Goal: Information Seeking & Learning: Learn about a topic

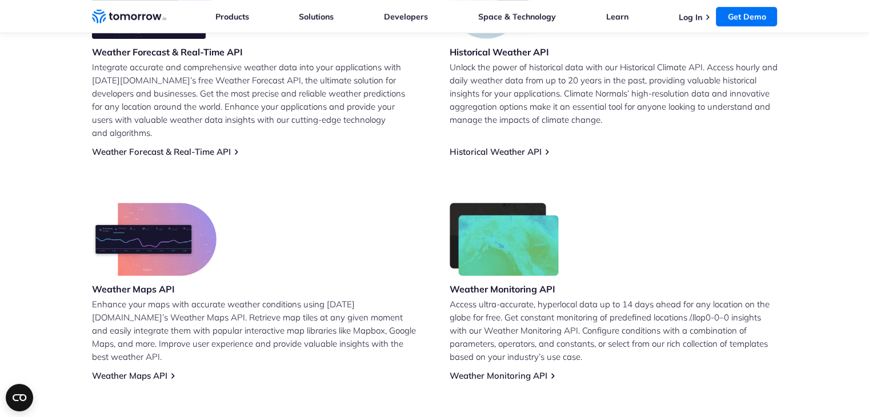
scroll to position [560, 0]
click at [224, 146] on link "Weather Forecast & Real-Time API" at bounding box center [161, 151] width 139 height 11
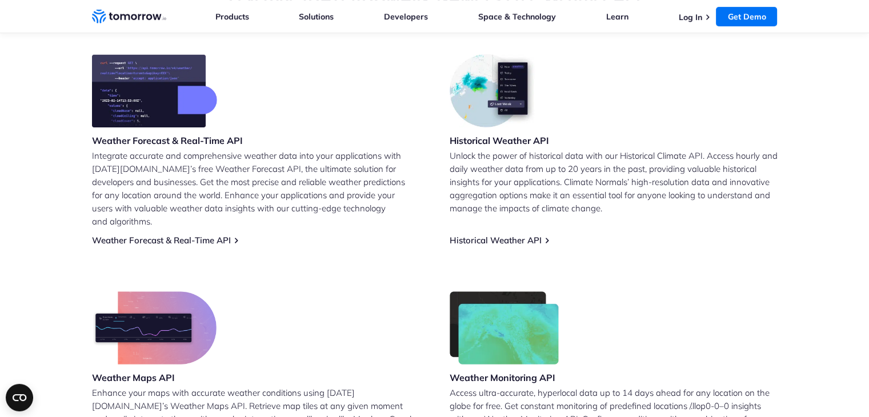
scroll to position [471, 0]
click at [228, 234] on link "Weather Forecast & Real-Time API" at bounding box center [161, 239] width 139 height 11
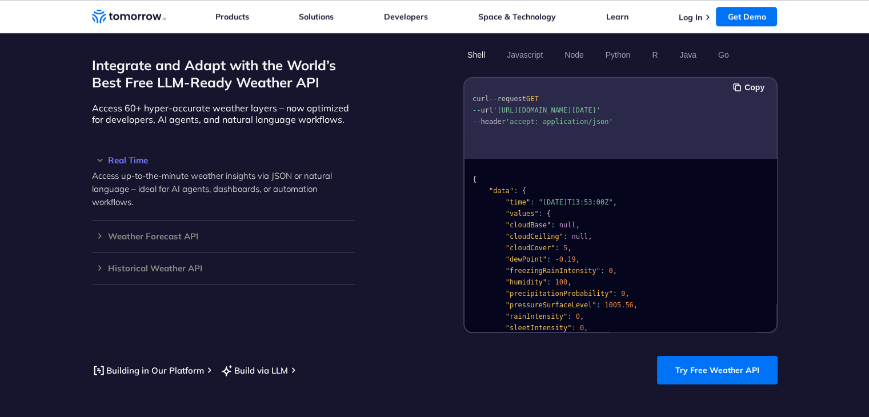
scroll to position [985, 0]
click at [94, 157] on h3 "Real Time" at bounding box center [223, 161] width 263 height 9
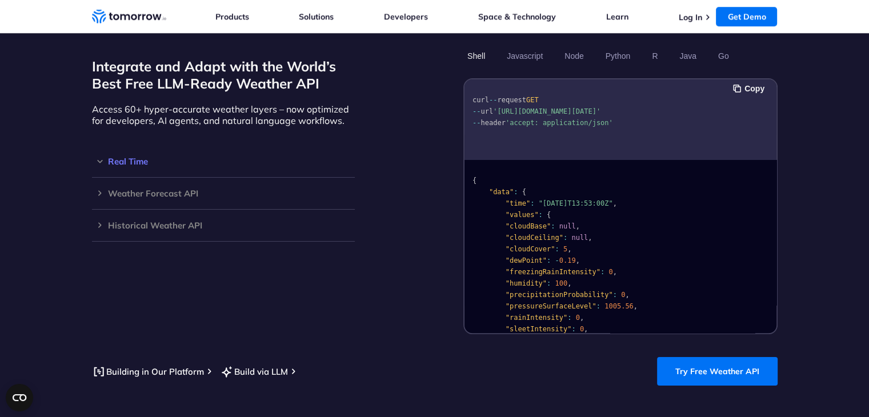
click at [94, 157] on h3 "Real Time" at bounding box center [223, 161] width 263 height 9
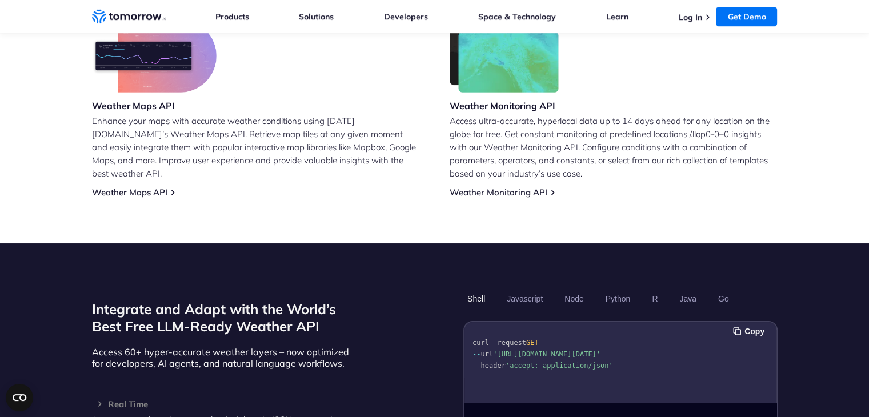
scroll to position [734, 0]
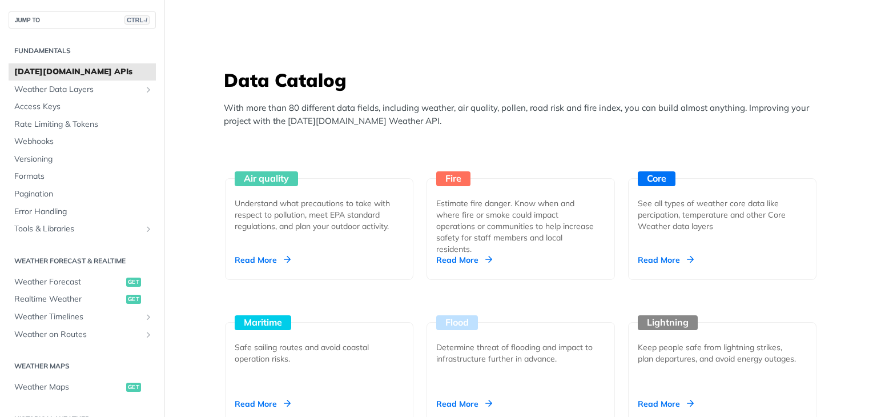
scroll to position [1033, 0]
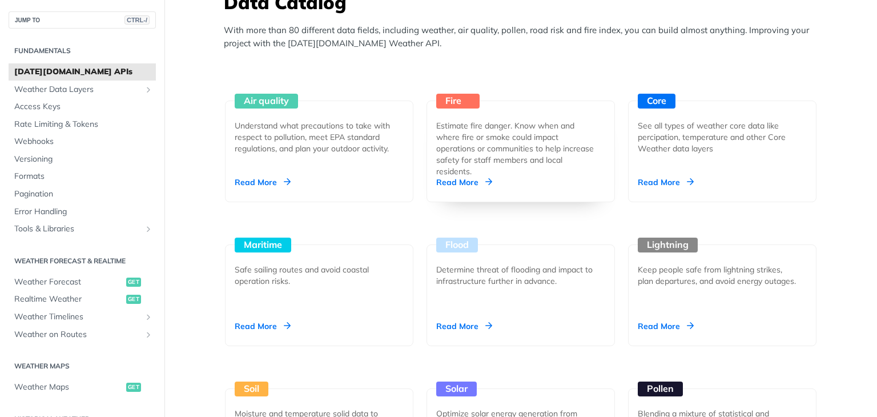
click at [483, 182] on div "Read More" at bounding box center [464, 182] width 56 height 11
